Goal: Check status: Check status

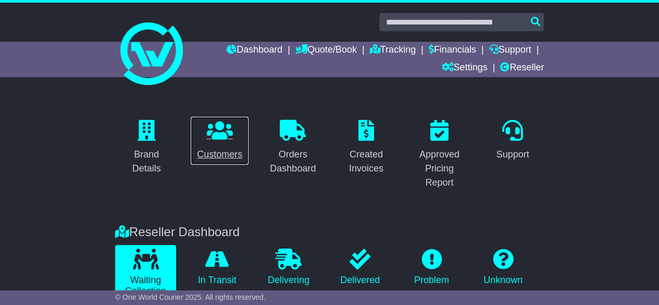
click at [226, 141] on link "Customers" at bounding box center [219, 140] width 59 height 49
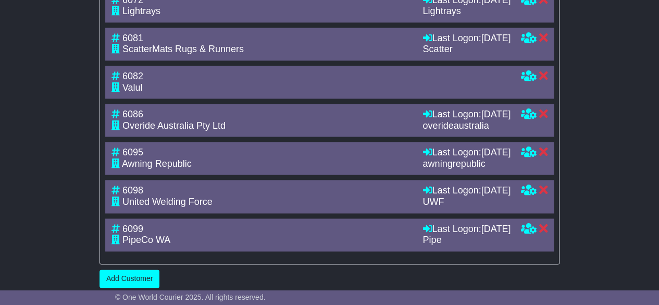
scroll to position [2642, 0]
